Goal: Download file/media

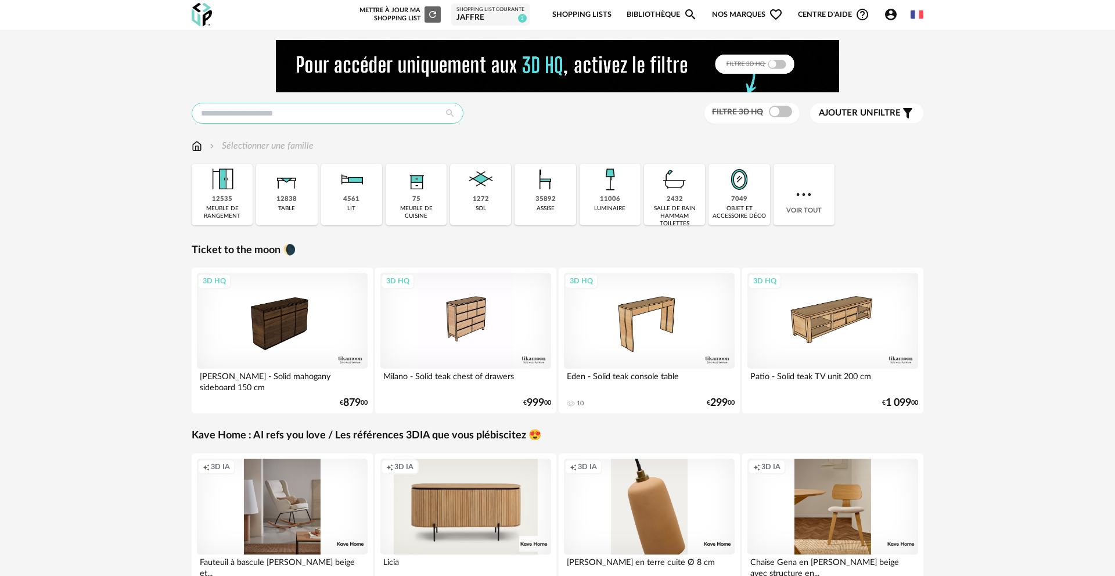
click at [235, 107] on input "text" at bounding box center [328, 113] width 272 height 21
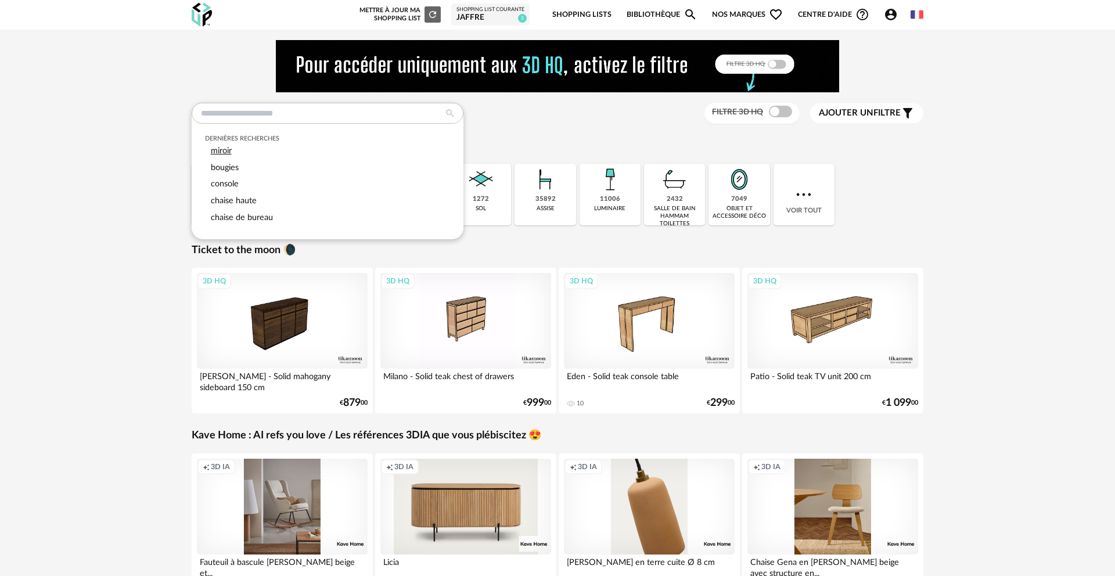
click at [225, 157] on div "miroir" at bounding box center [328, 151] width 246 height 17
type input "******"
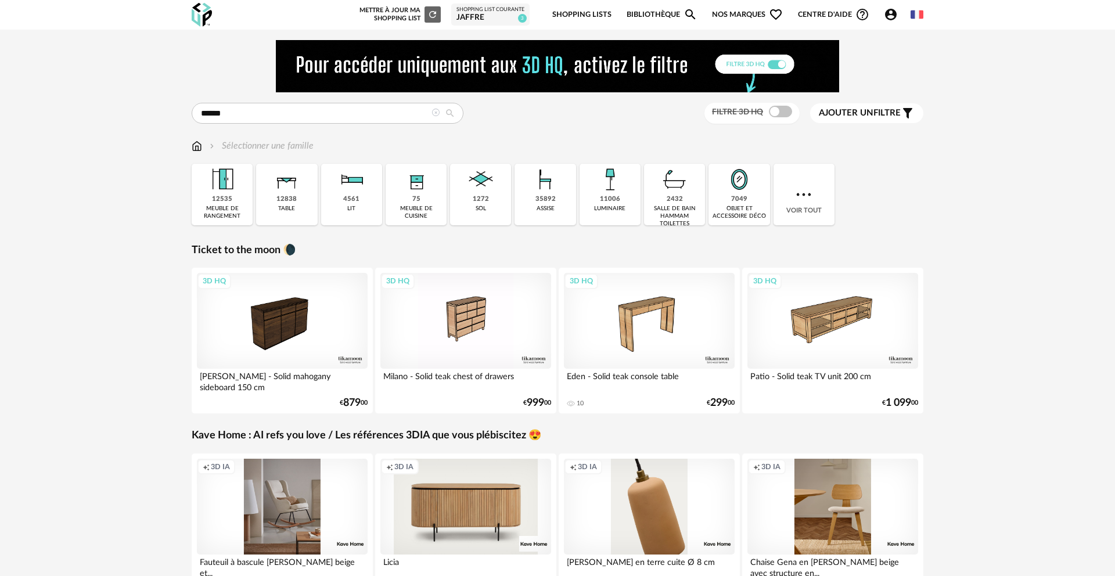
click at [457, 117] on icon at bounding box center [449, 113] width 21 height 10
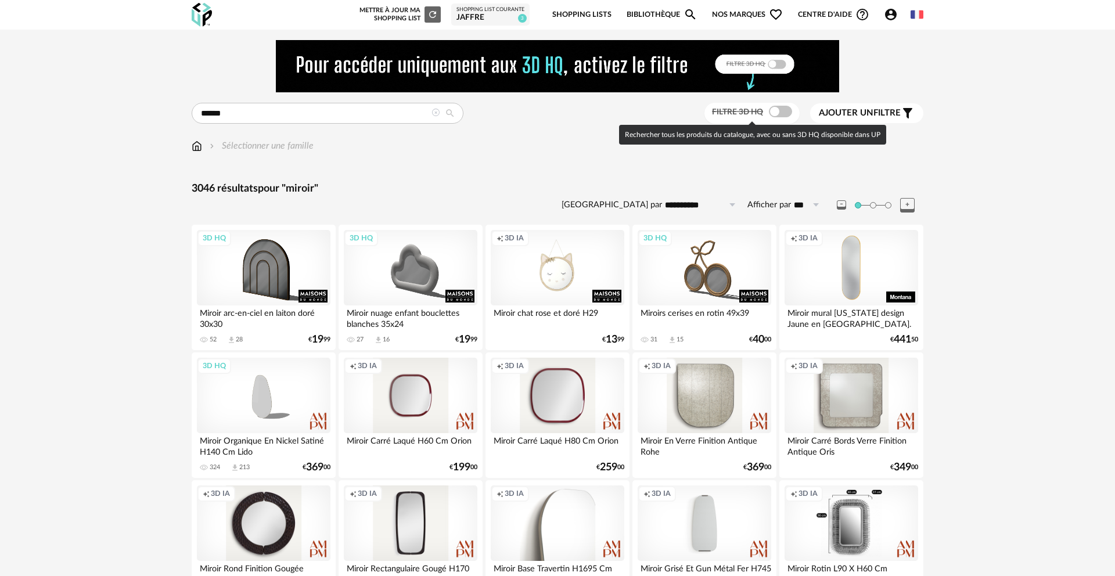
click at [777, 114] on span at bounding box center [780, 112] width 23 height 12
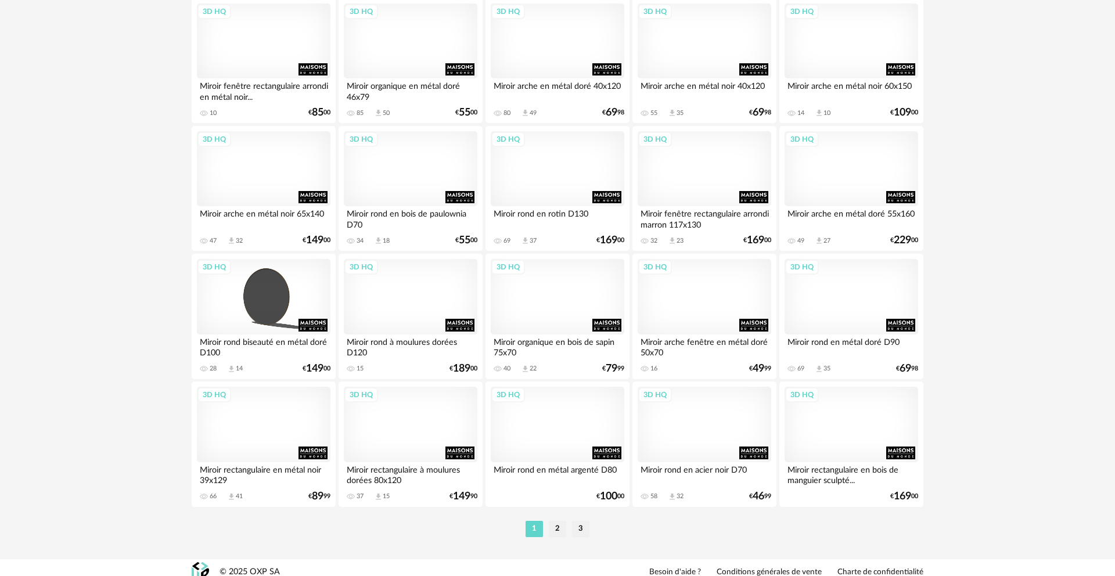
scroll to position [2274, 0]
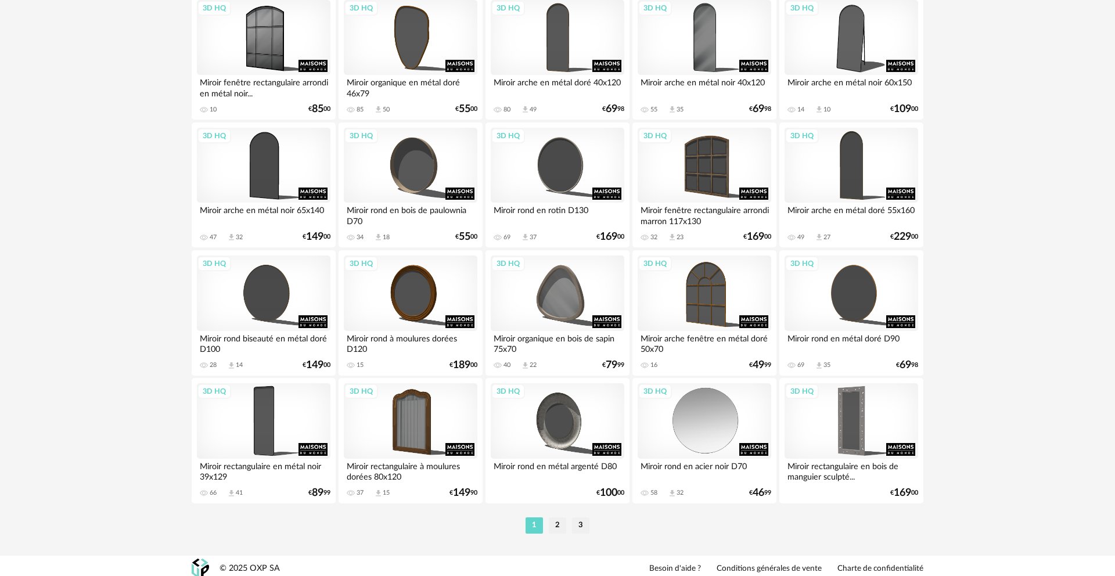
click at [715, 456] on div "3D HQ" at bounding box center [704, 420] width 134 height 75
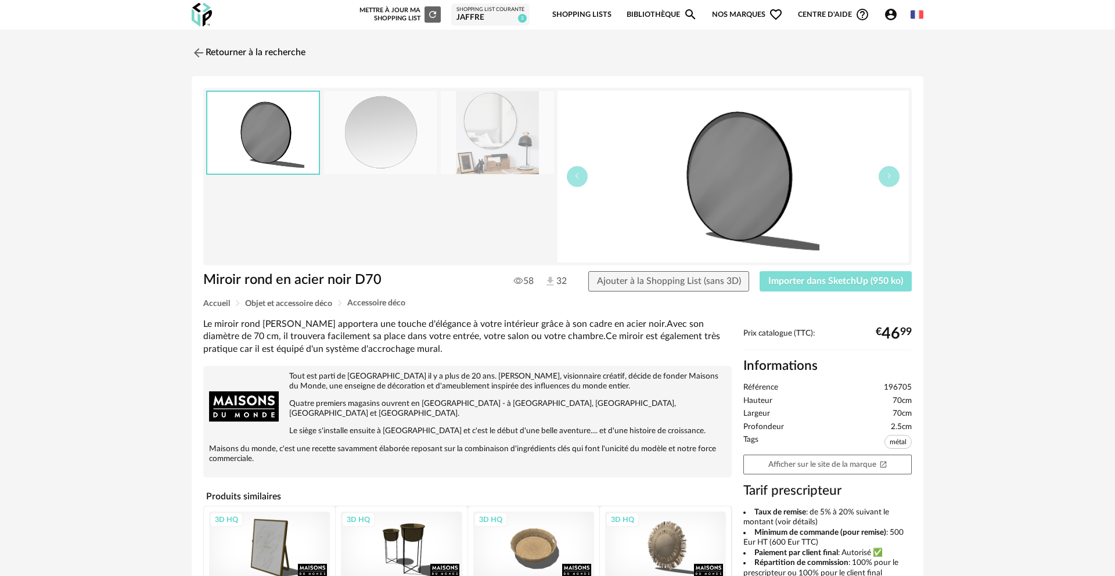
click at [818, 283] on span "Importer dans SketchUp (950 ko)" at bounding box center [835, 280] width 135 height 9
